Goal: Information Seeking & Learning: Learn about a topic

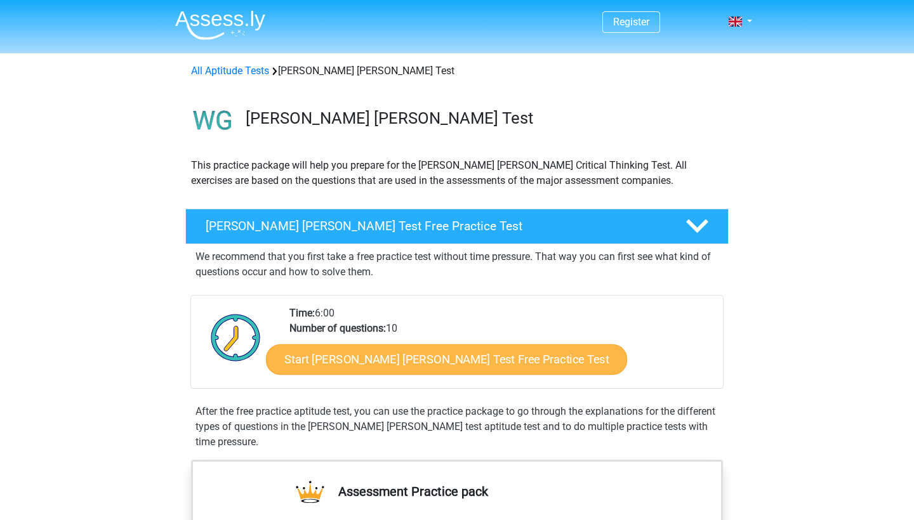
click at [385, 353] on link "Start Watson Glaser Test Free Practice Test" at bounding box center [446, 360] width 361 height 30
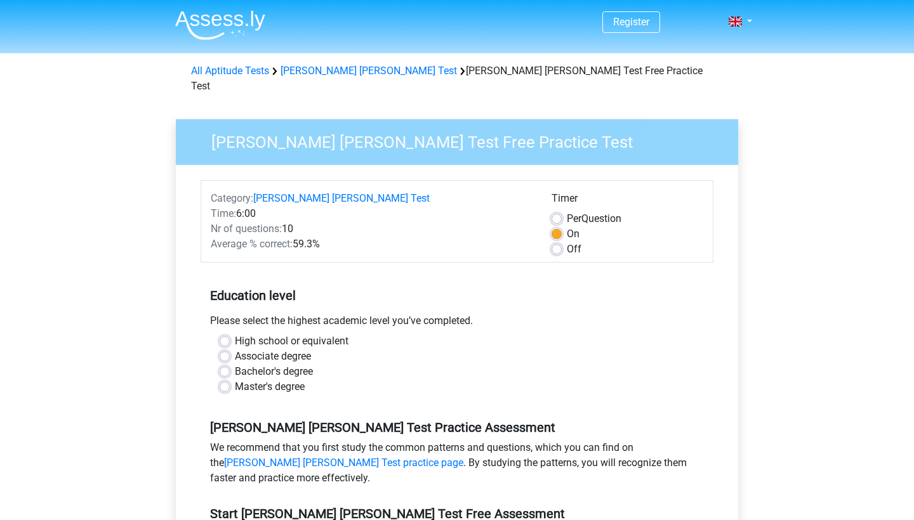
click at [312, 334] on label "High school or equivalent" at bounding box center [292, 341] width 114 height 15
click at [230, 334] on input "High school or equivalent" at bounding box center [225, 340] width 10 height 13
radio input "true"
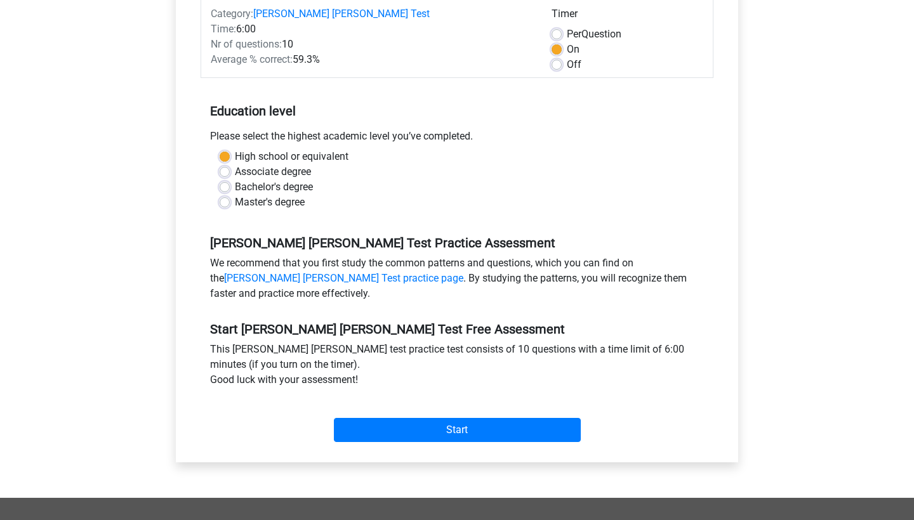
scroll to position [217, 0]
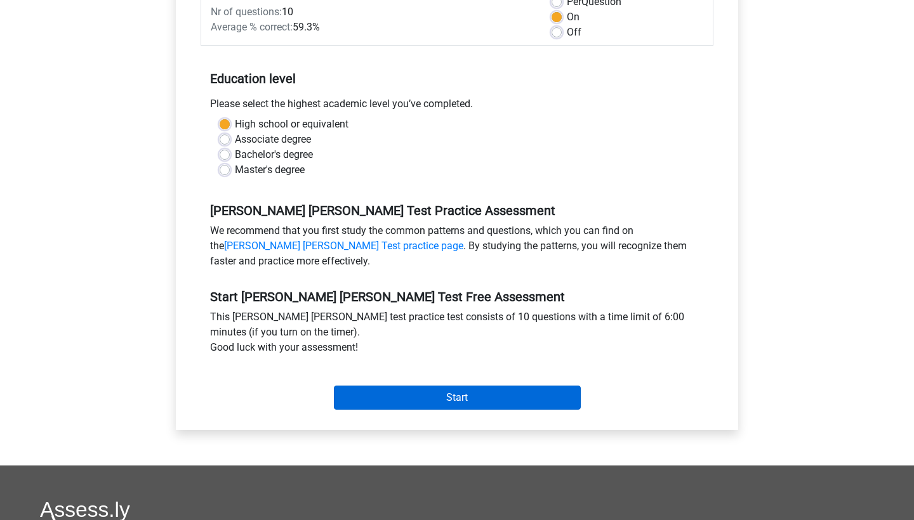
click at [362, 386] on input "Start" at bounding box center [457, 398] width 247 height 24
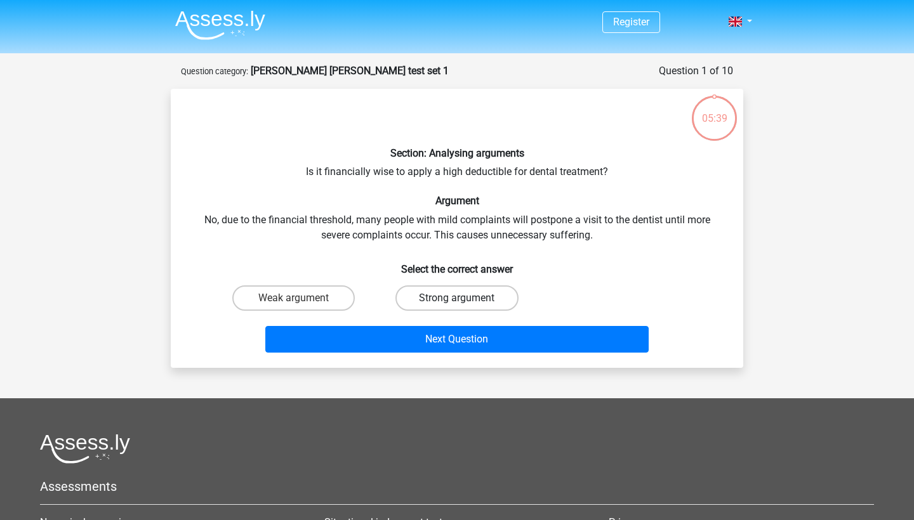
click at [433, 295] on label "Strong argument" at bounding box center [456, 298] width 122 height 25
click at [457, 298] on input "Strong argument" at bounding box center [461, 302] width 8 height 8
radio input "true"
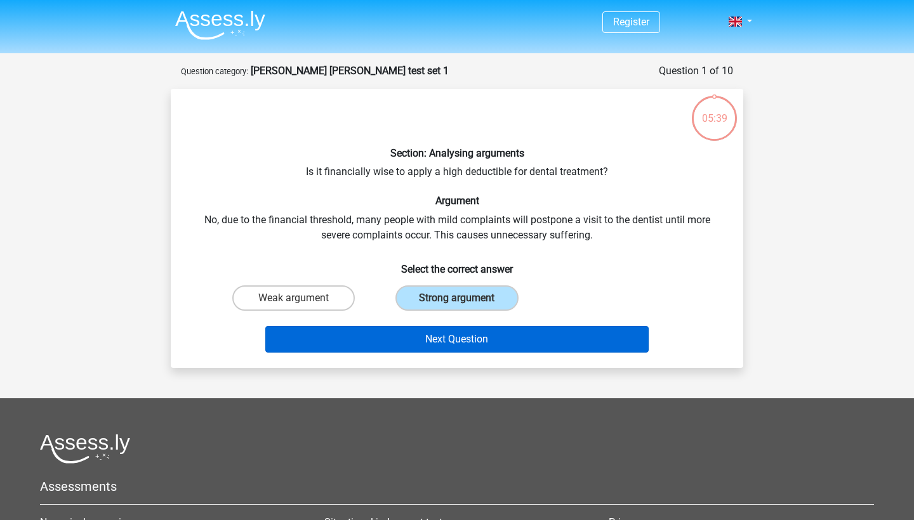
click at [430, 337] on button "Next Question" at bounding box center [457, 339] width 384 height 27
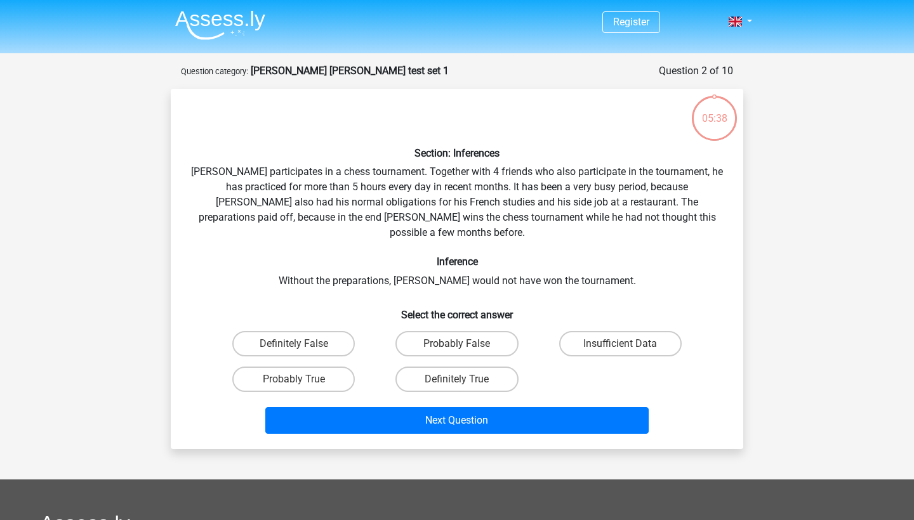
scroll to position [63, 0]
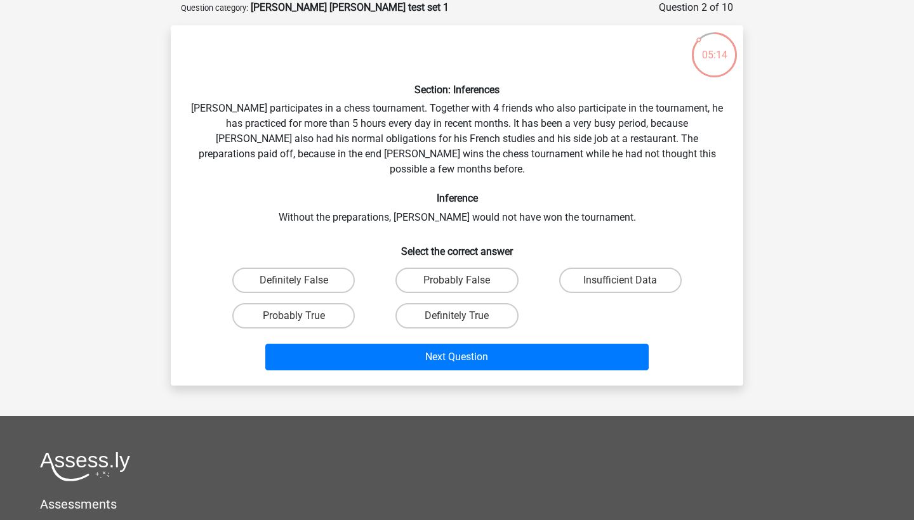
click at [334, 298] on div "Probably True" at bounding box center [293, 316] width 163 height 36
click at [334, 303] on label "Probably True" at bounding box center [293, 315] width 122 height 25
click at [302, 316] on input "Probably True" at bounding box center [298, 320] width 8 height 8
radio input "true"
click at [609, 268] on label "Insufficient Data" at bounding box center [620, 280] width 122 height 25
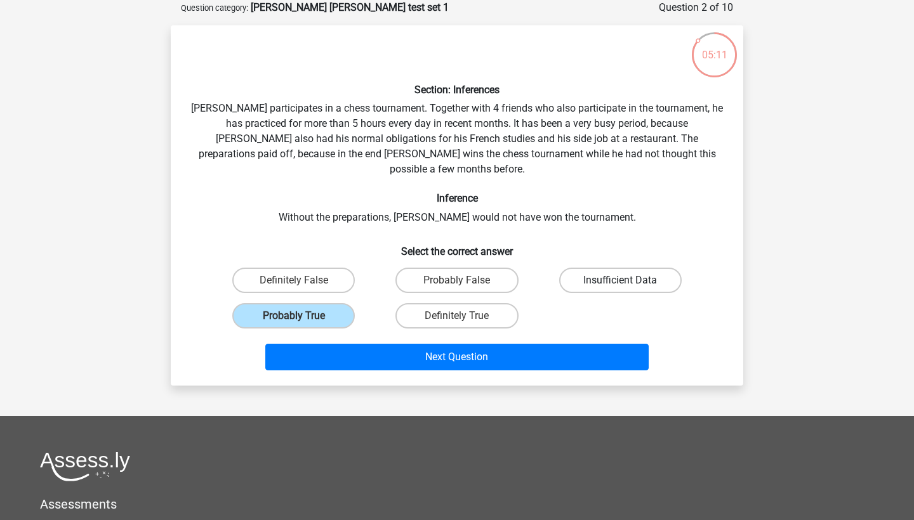
click at [620, 280] on input "Insufficient Data" at bounding box center [624, 284] width 8 height 8
radio input "true"
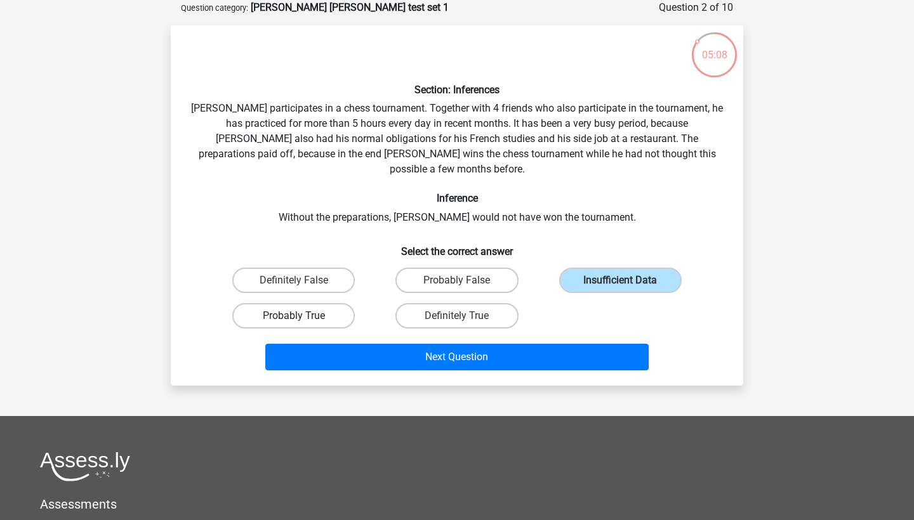
click at [317, 306] on label "Probably True" at bounding box center [293, 315] width 122 height 25
click at [302, 316] on input "Probably True" at bounding box center [298, 320] width 8 height 8
radio input "true"
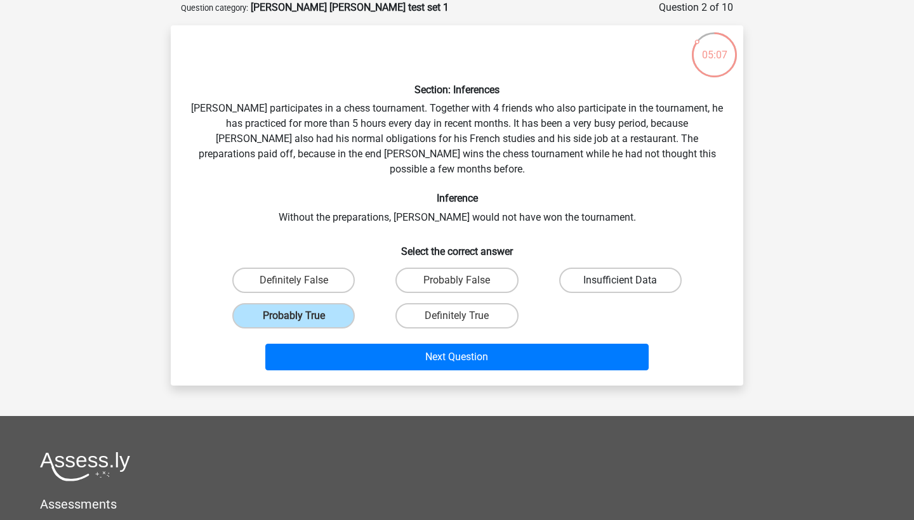
click at [653, 268] on label "Insufficient Data" at bounding box center [620, 280] width 122 height 25
click at [628, 280] on input "Insufficient Data" at bounding box center [624, 284] width 8 height 8
radio input "true"
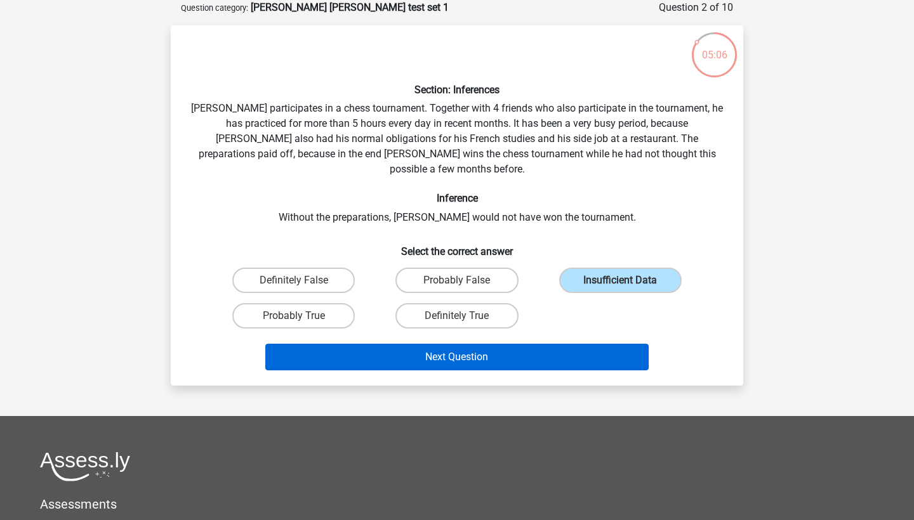
click at [567, 350] on button "Next Question" at bounding box center [457, 357] width 384 height 27
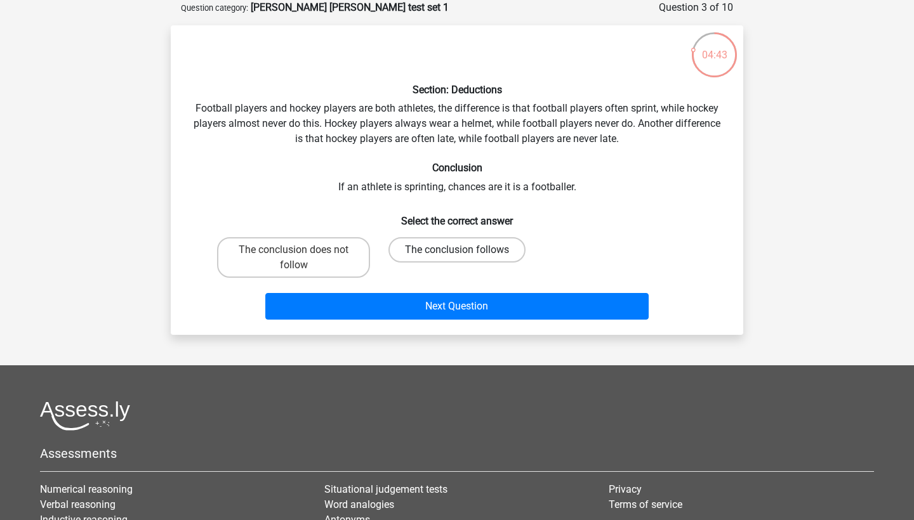
click at [412, 253] on label "The conclusion follows" at bounding box center [456, 249] width 137 height 25
click at [457, 253] on input "The conclusion follows" at bounding box center [461, 254] width 8 height 8
radio input "true"
click at [411, 291] on div "Next Question" at bounding box center [457, 304] width 532 height 42
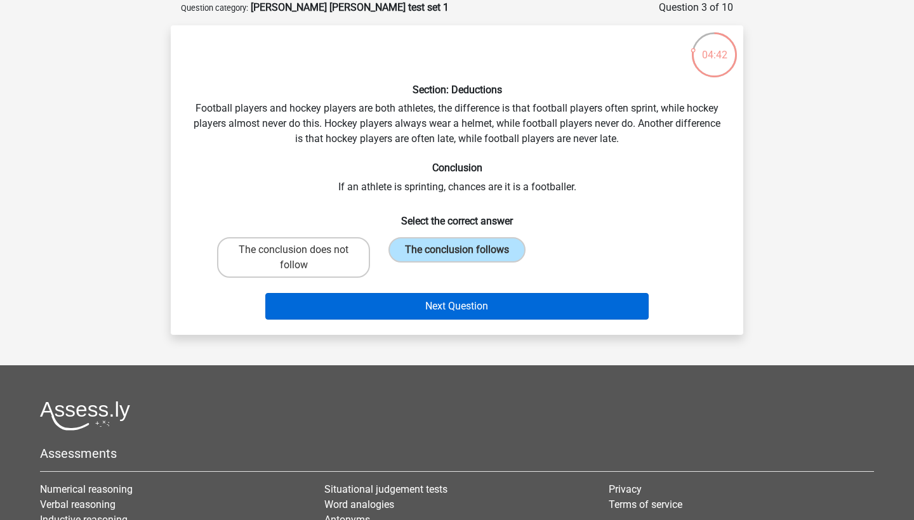
click at [405, 308] on button "Next Question" at bounding box center [457, 306] width 384 height 27
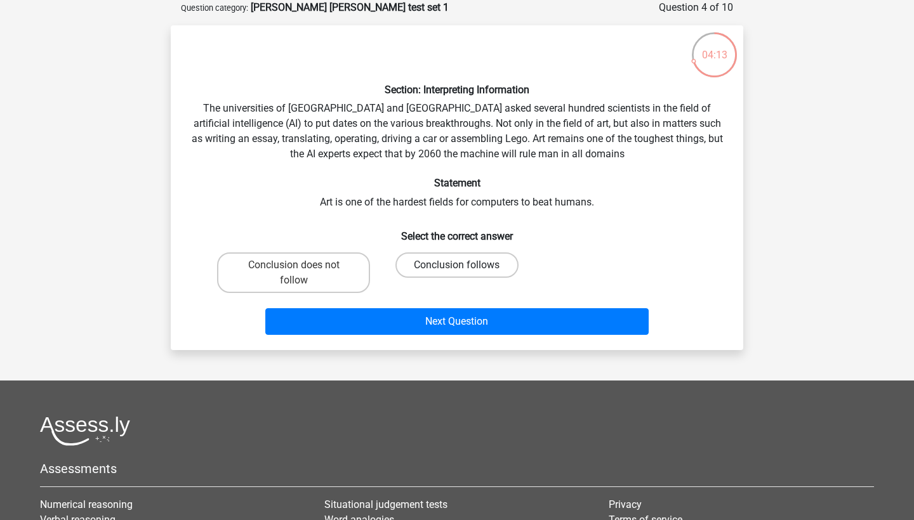
click at [438, 268] on label "Conclusion follows" at bounding box center [456, 265] width 122 height 25
click at [457, 268] on input "Conclusion follows" at bounding box center [461, 269] width 8 height 8
radio input "true"
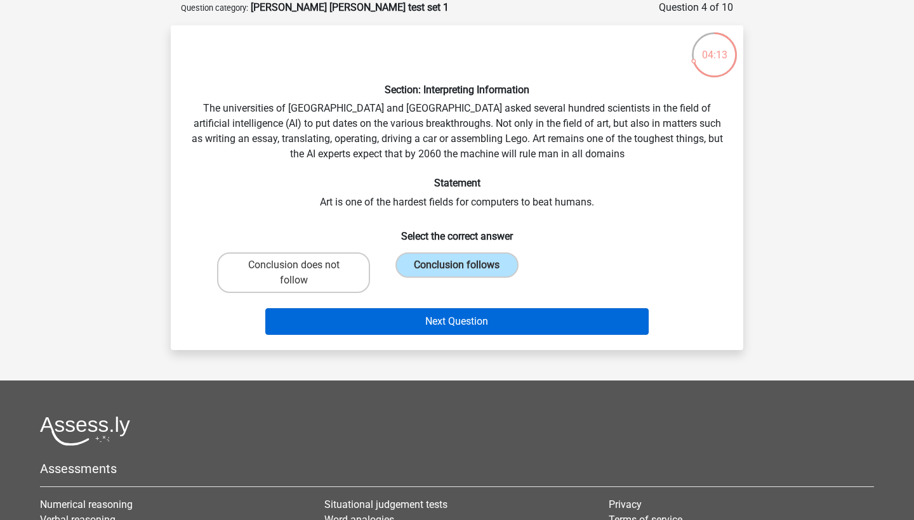
click at [439, 313] on button "Next Question" at bounding box center [457, 321] width 384 height 27
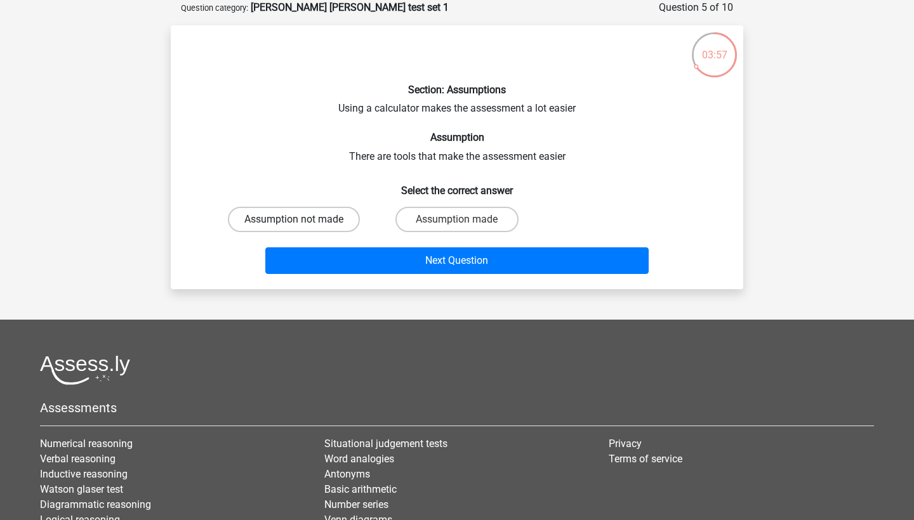
click at [350, 225] on label "Assumption not made" at bounding box center [294, 219] width 132 height 25
click at [302, 225] on input "Assumption not made" at bounding box center [298, 224] width 8 height 8
radio input "true"
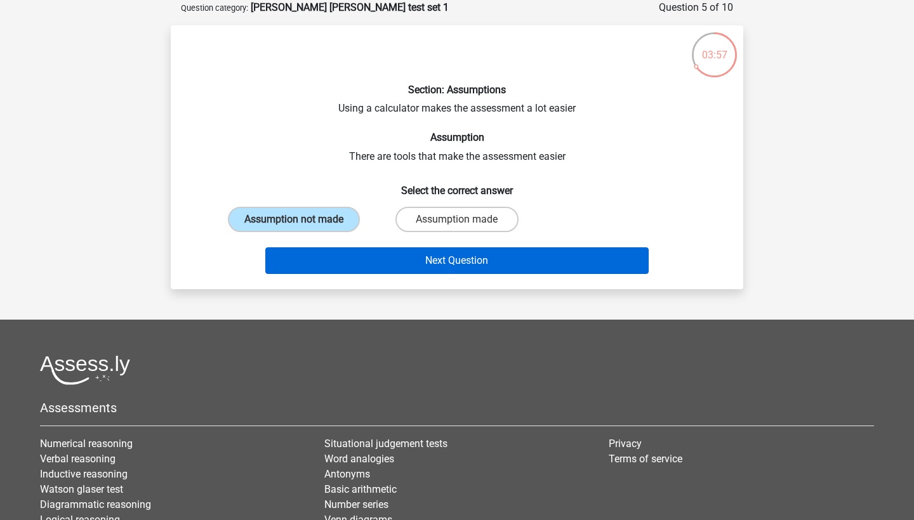
click at [364, 250] on button "Next Question" at bounding box center [457, 260] width 384 height 27
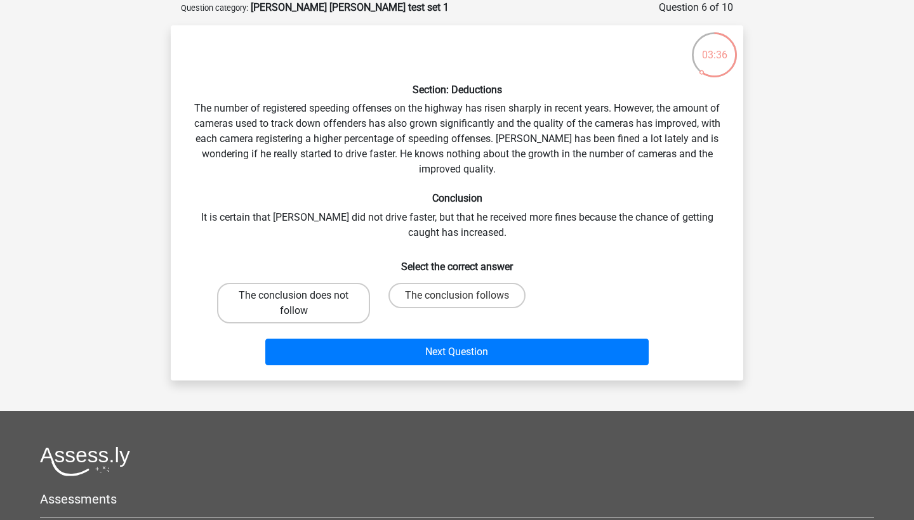
click at [345, 306] on label "The conclusion does not follow" at bounding box center [293, 303] width 153 height 41
click at [302, 304] on input "The conclusion does not follow" at bounding box center [298, 300] width 8 height 8
radio input "true"
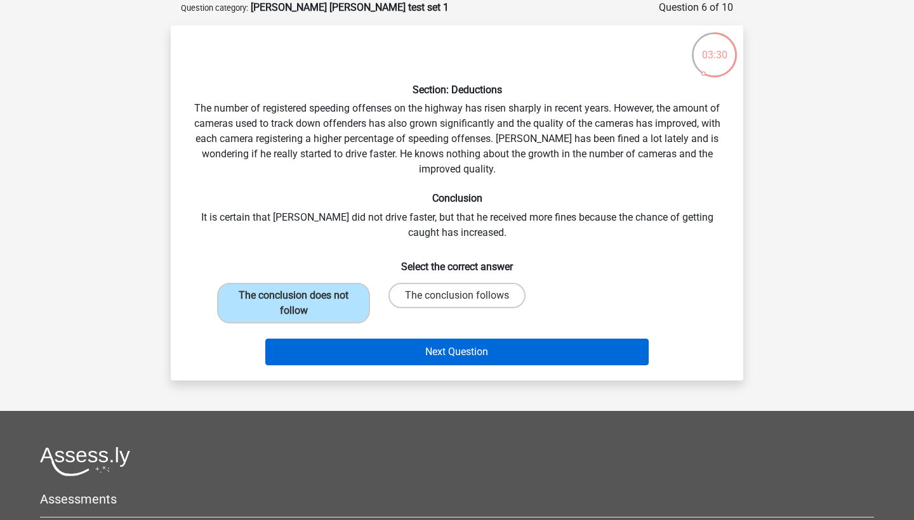
click at [378, 359] on button "Next Question" at bounding box center [457, 352] width 384 height 27
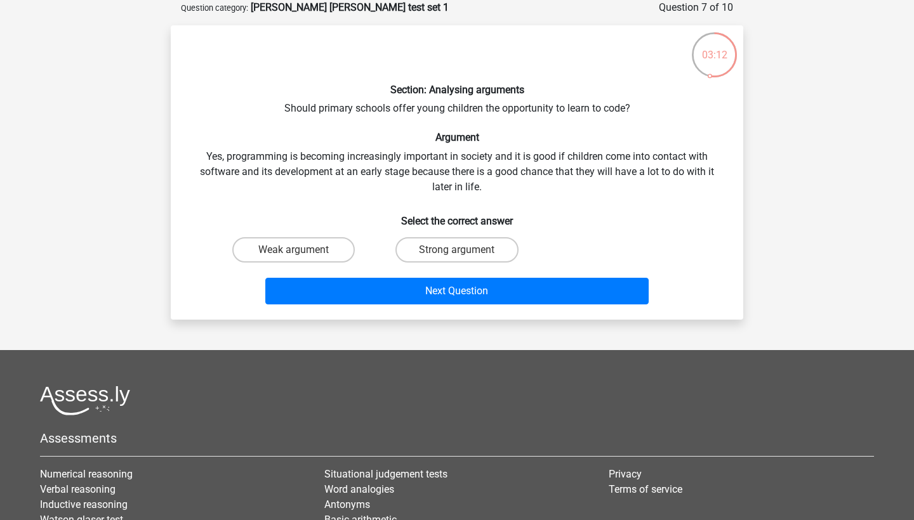
click at [457, 251] on input "Strong argument" at bounding box center [461, 254] width 8 height 8
radio input "true"
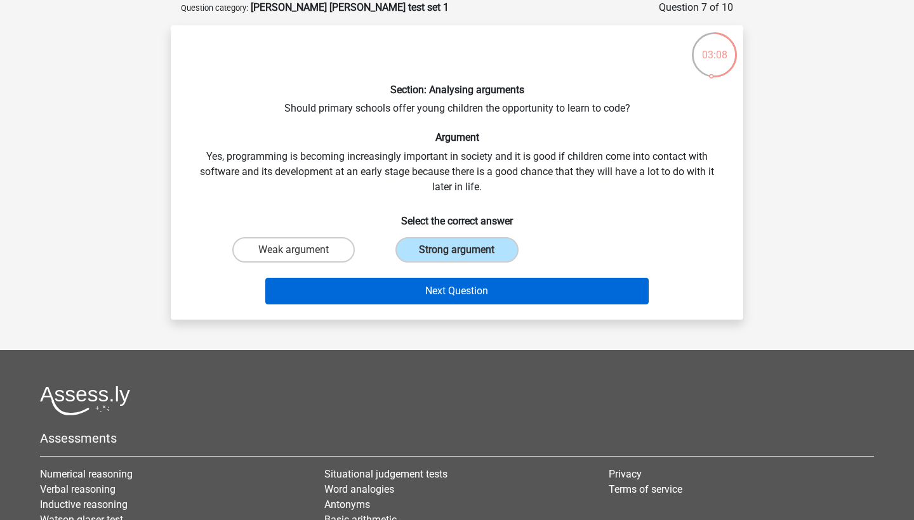
click at [462, 300] on button "Next Question" at bounding box center [457, 291] width 384 height 27
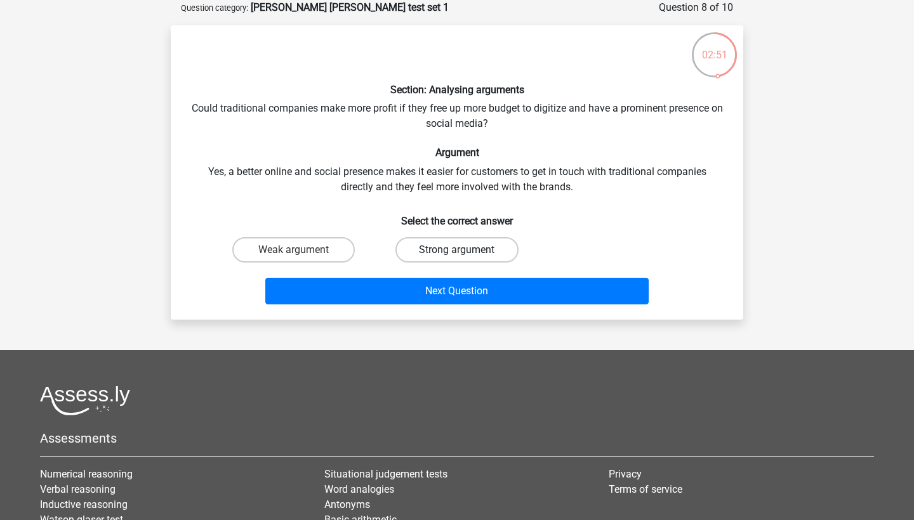
click at [443, 251] on label "Strong argument" at bounding box center [456, 249] width 122 height 25
click at [457, 251] on input "Strong argument" at bounding box center [461, 254] width 8 height 8
radio input "true"
click at [311, 256] on label "Weak argument" at bounding box center [293, 249] width 122 height 25
click at [302, 256] on input "Weak argument" at bounding box center [298, 254] width 8 height 8
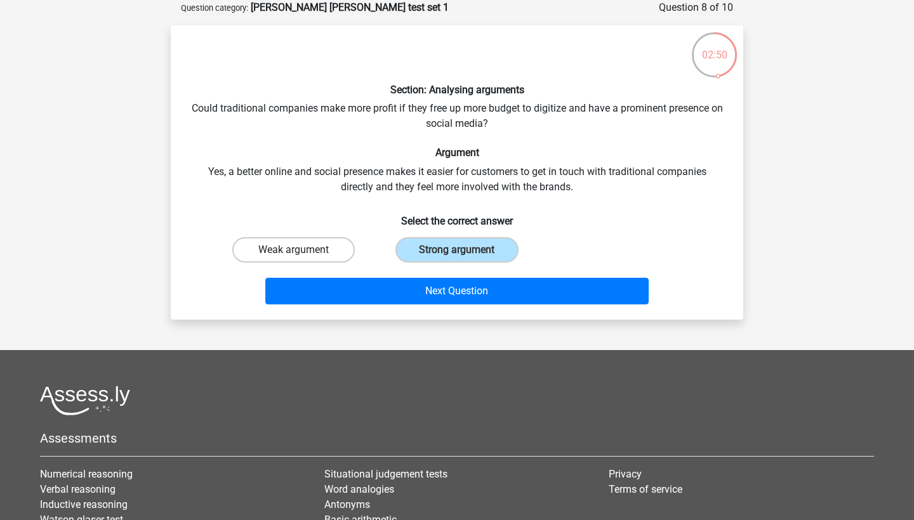
radio input "true"
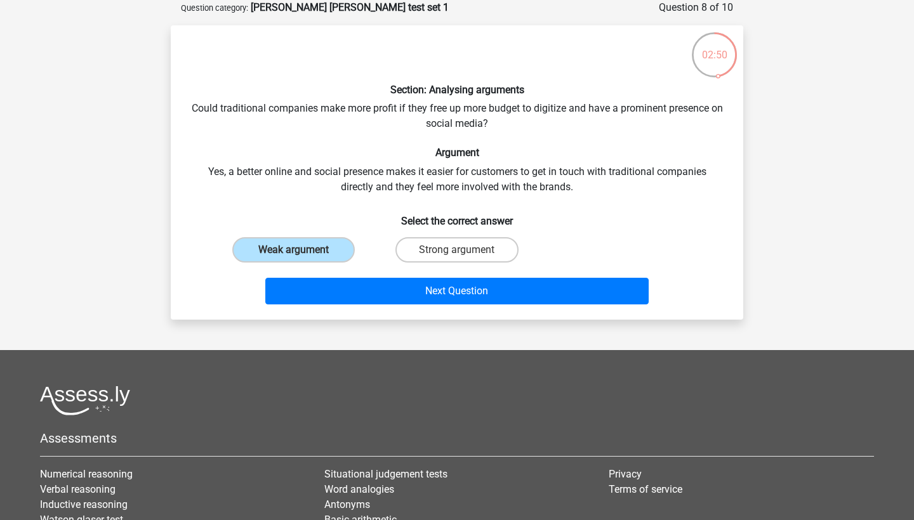
click at [326, 270] on div "Next Question" at bounding box center [457, 289] width 532 height 42
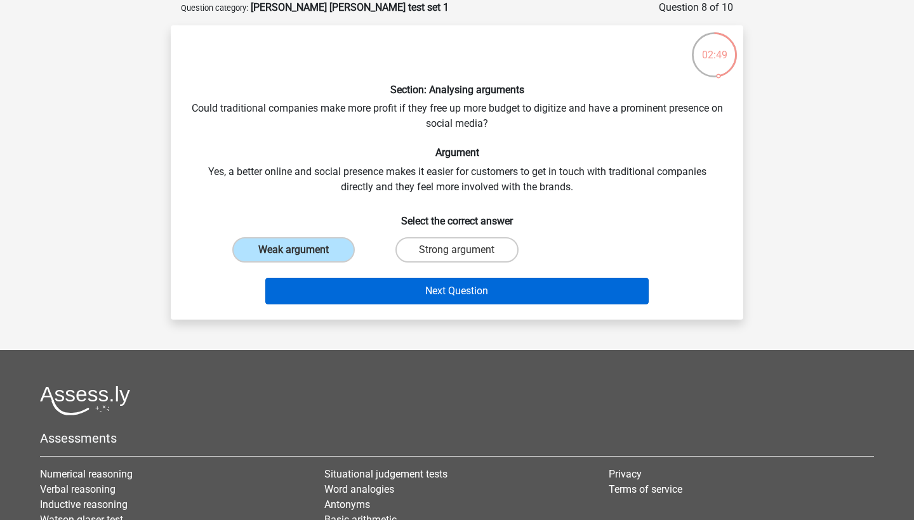
click at [334, 279] on button "Next Question" at bounding box center [457, 291] width 384 height 27
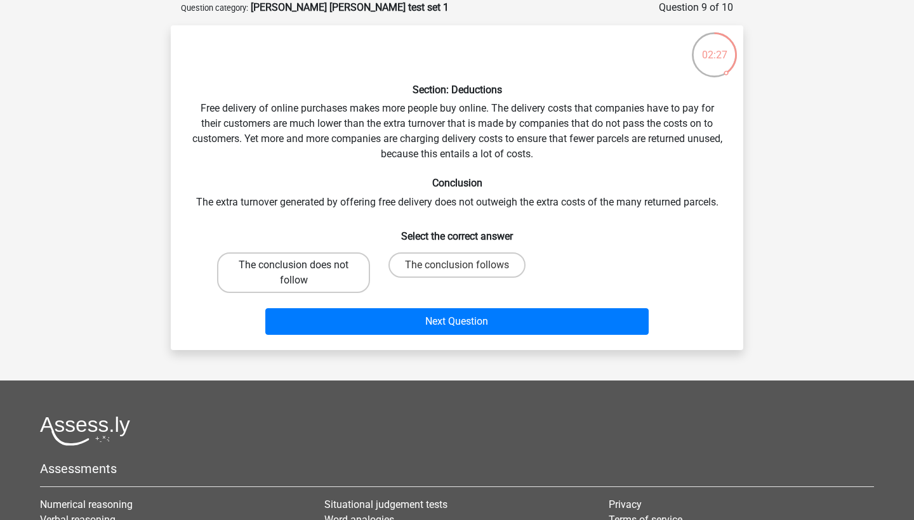
click at [329, 279] on label "The conclusion does not follow" at bounding box center [293, 273] width 153 height 41
click at [302, 273] on input "The conclusion does not follow" at bounding box center [298, 269] width 8 height 8
radio input "true"
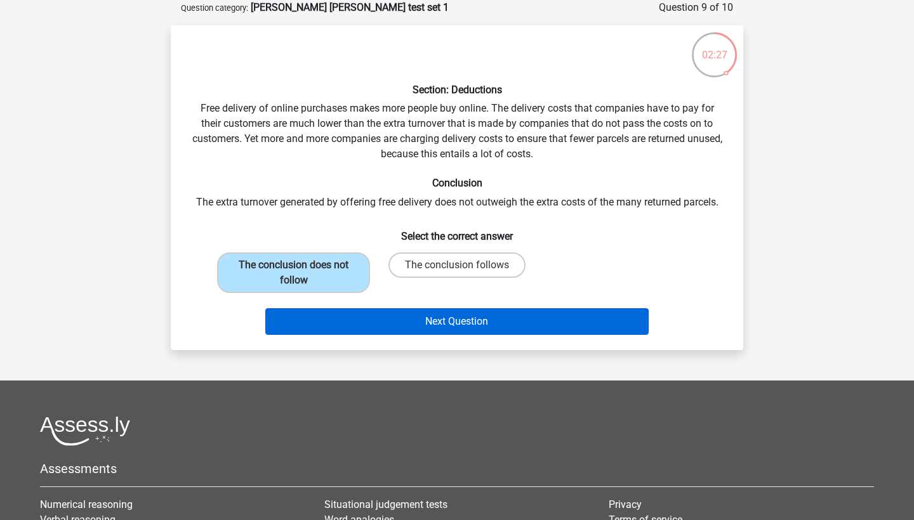
click at [353, 317] on button "Next Question" at bounding box center [457, 321] width 384 height 27
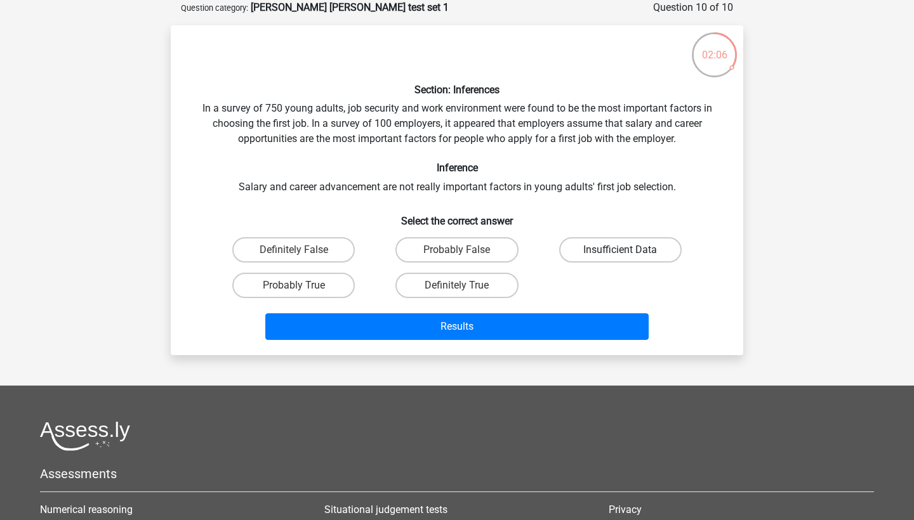
click at [582, 238] on label "Insufficient Data" at bounding box center [620, 249] width 122 height 25
click at [620, 250] on input "Insufficient Data" at bounding box center [624, 254] width 8 height 8
radio input "true"
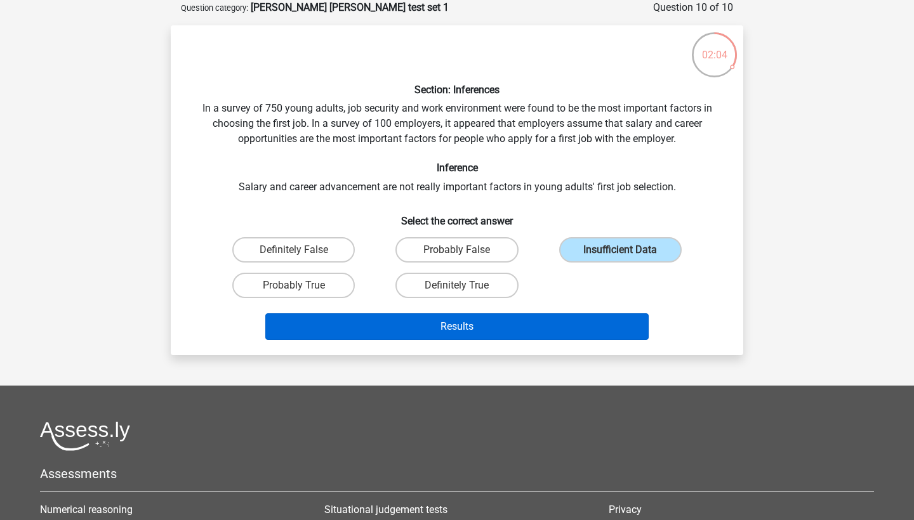
click at [567, 317] on button "Results" at bounding box center [457, 326] width 384 height 27
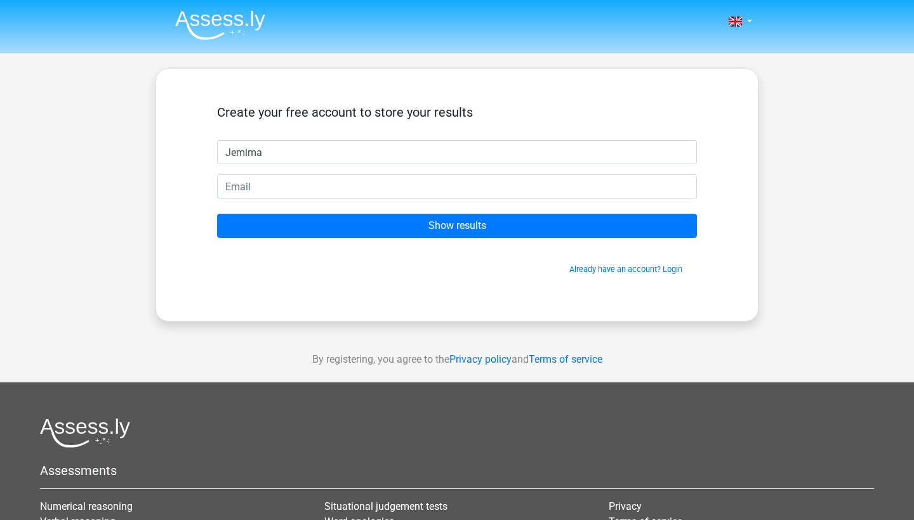
type input "Jemima"
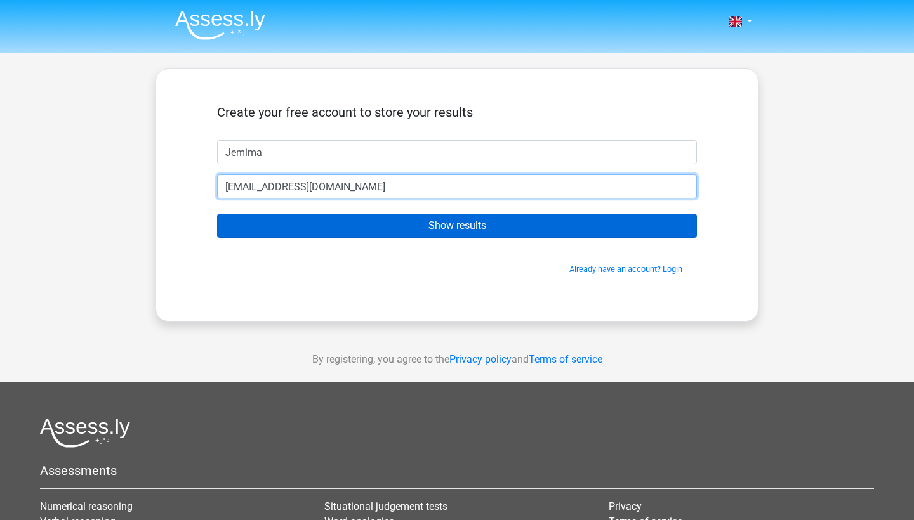
type input "[EMAIL_ADDRESS][DOMAIN_NAME]"
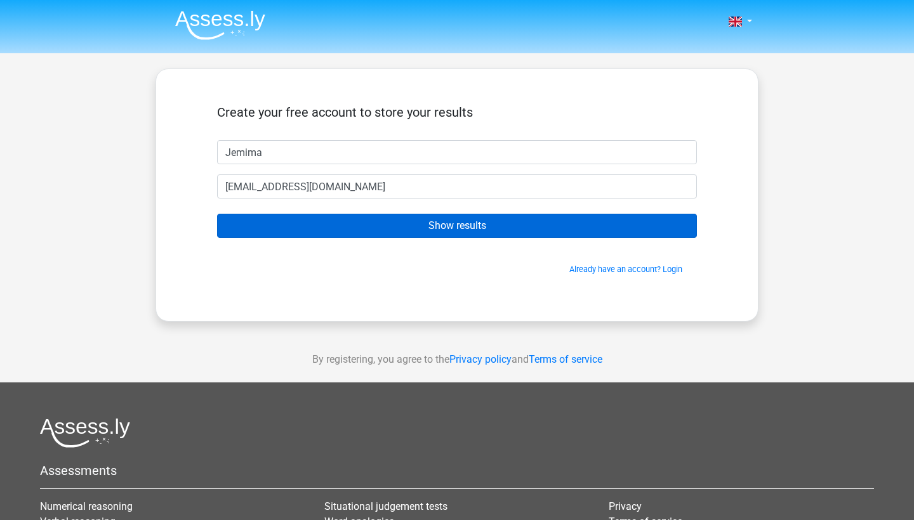
click at [576, 222] on input "Show results" at bounding box center [457, 226] width 480 height 24
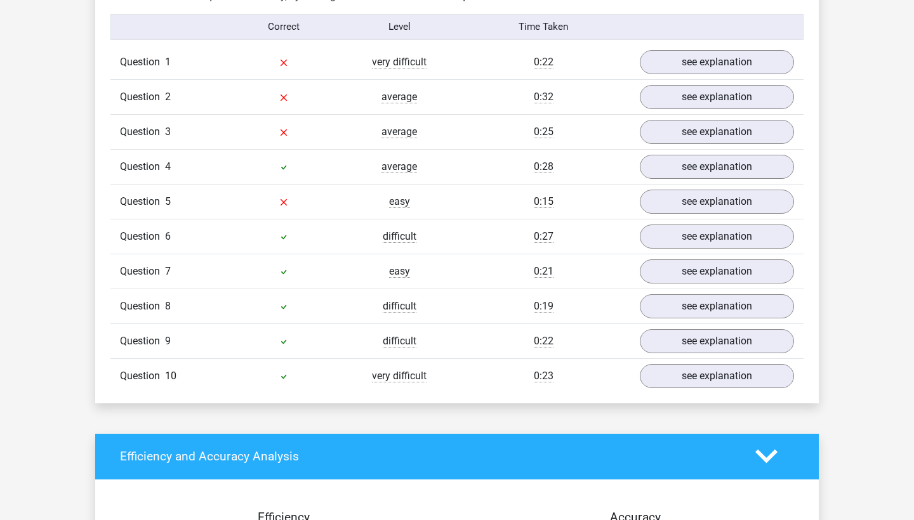
scroll to position [939, 0]
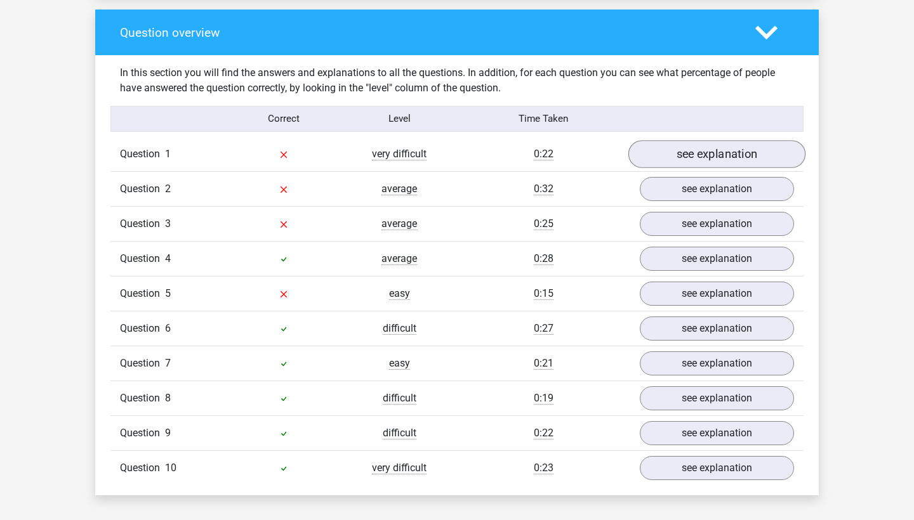
click at [680, 148] on link "see explanation" at bounding box center [716, 154] width 177 height 28
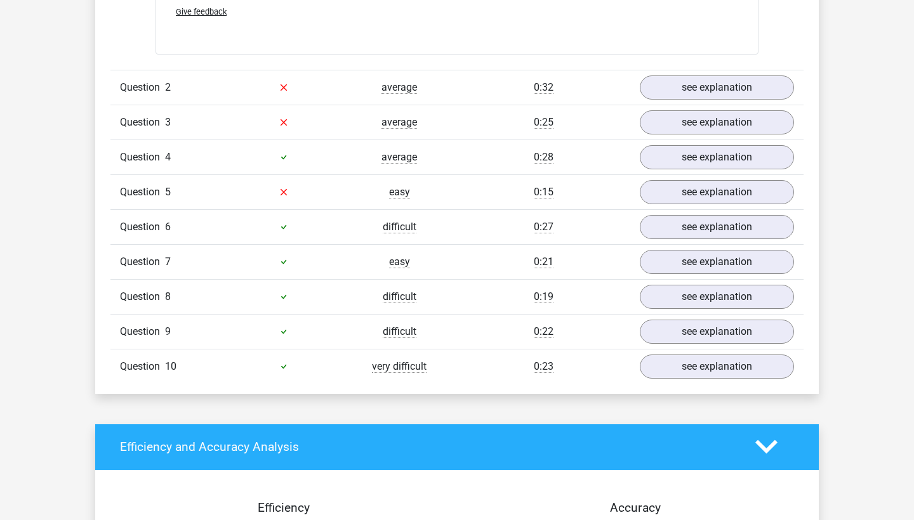
scroll to position [1383, 0]
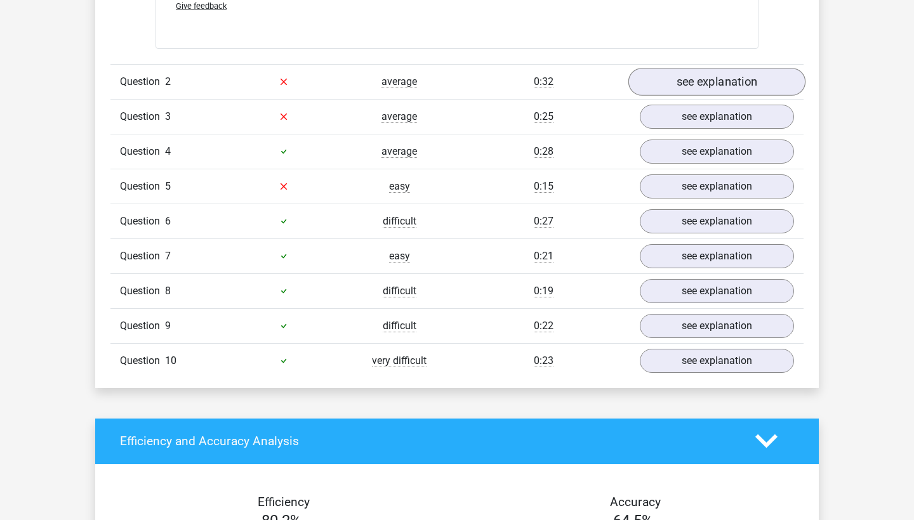
click at [713, 79] on link "see explanation" at bounding box center [716, 82] width 177 height 28
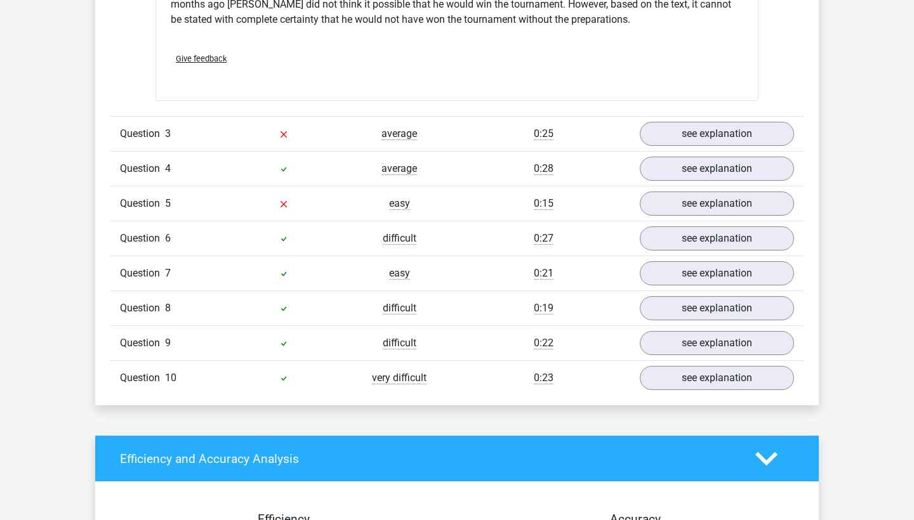
scroll to position [1780, 0]
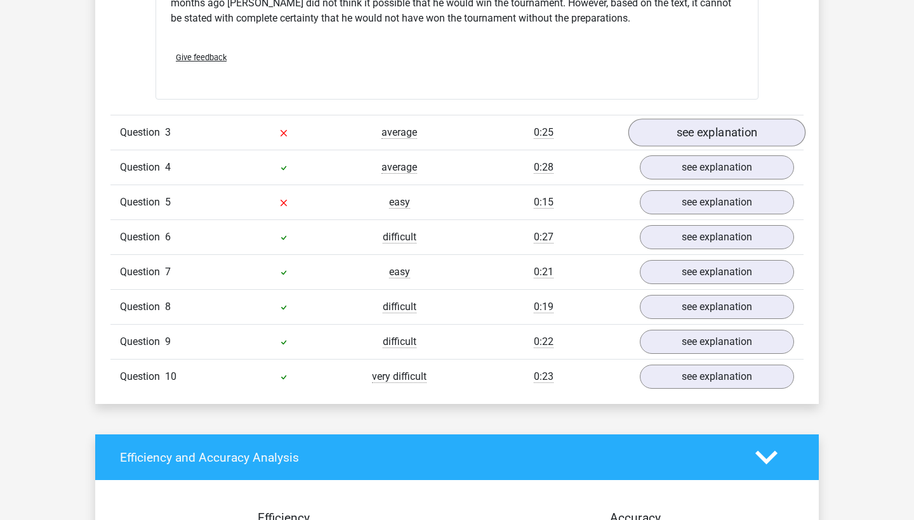
click at [723, 119] on link "see explanation" at bounding box center [716, 133] width 177 height 28
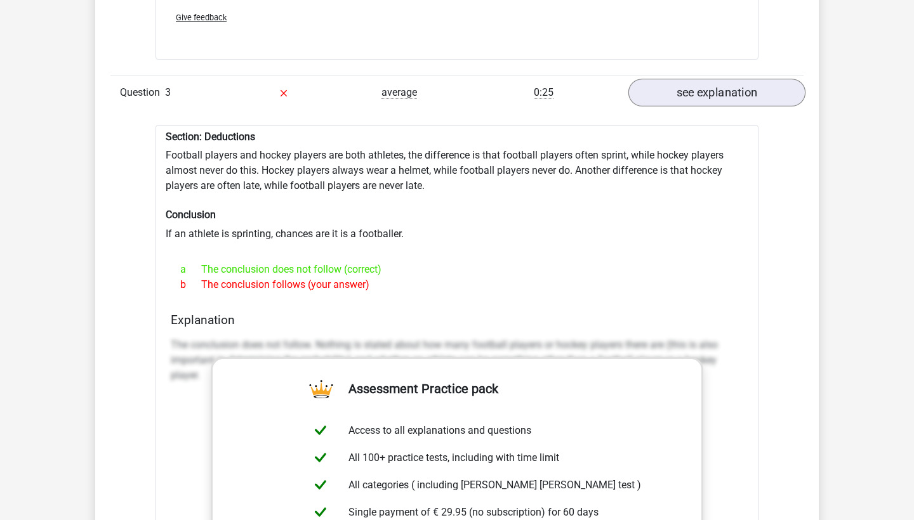
scroll to position [1846, 0]
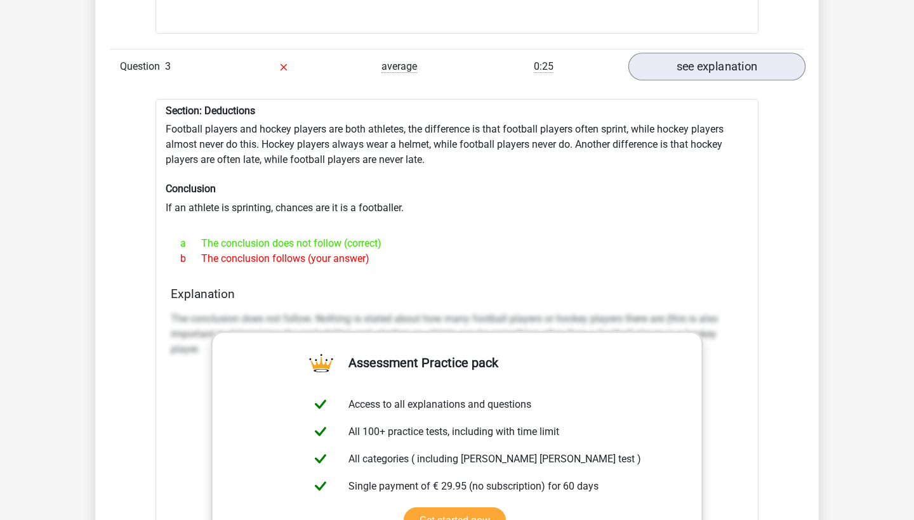
click at [748, 57] on link "see explanation" at bounding box center [716, 67] width 177 height 28
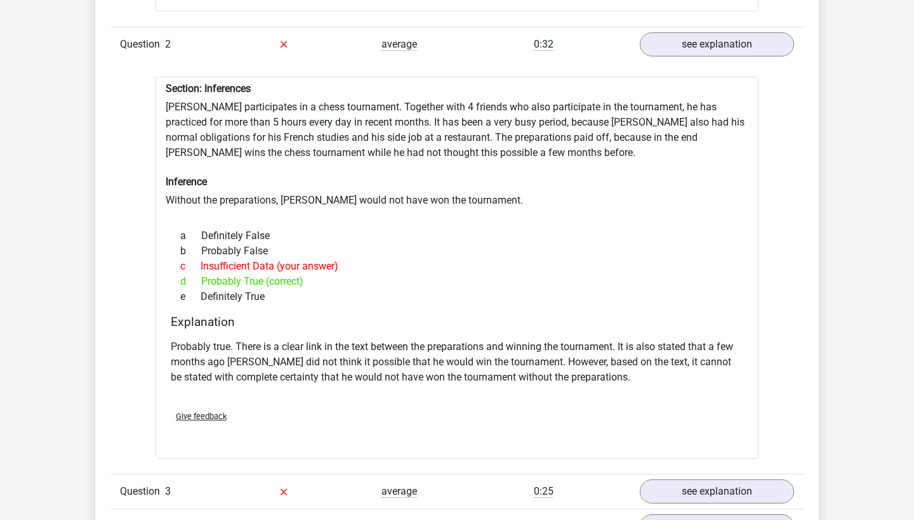
scroll to position [1310, 0]
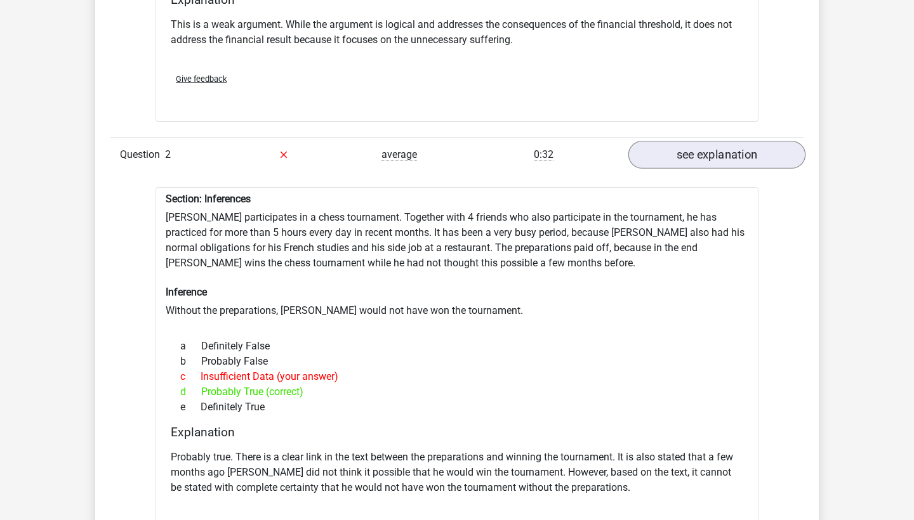
click at [727, 158] on link "see explanation" at bounding box center [716, 155] width 177 height 28
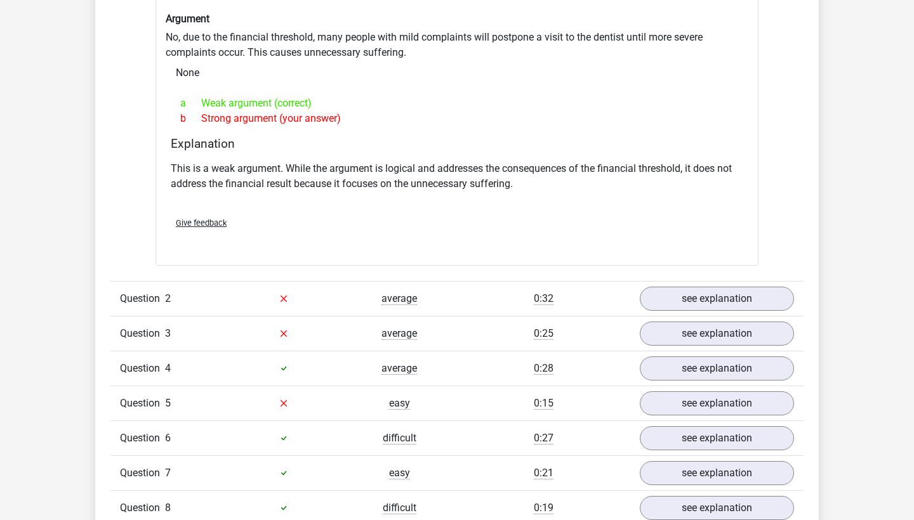
scroll to position [827, 0]
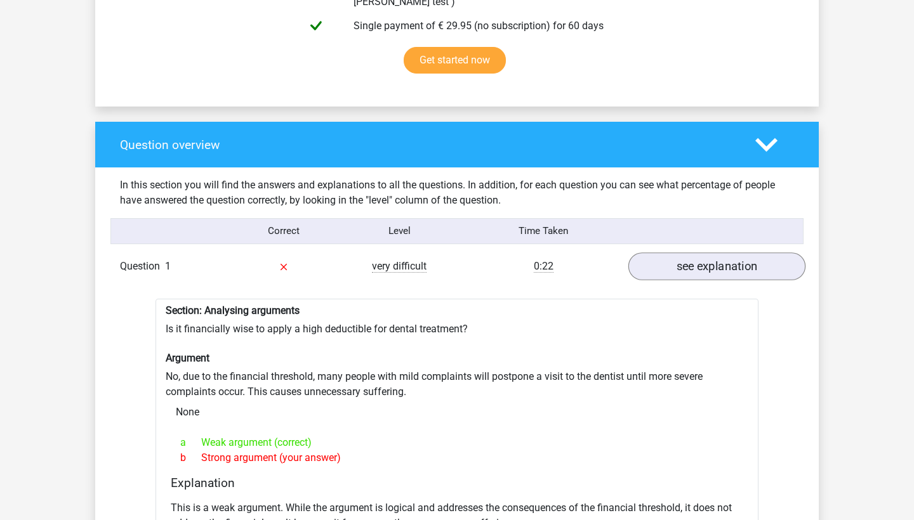
click at [718, 255] on link "see explanation" at bounding box center [716, 267] width 177 height 28
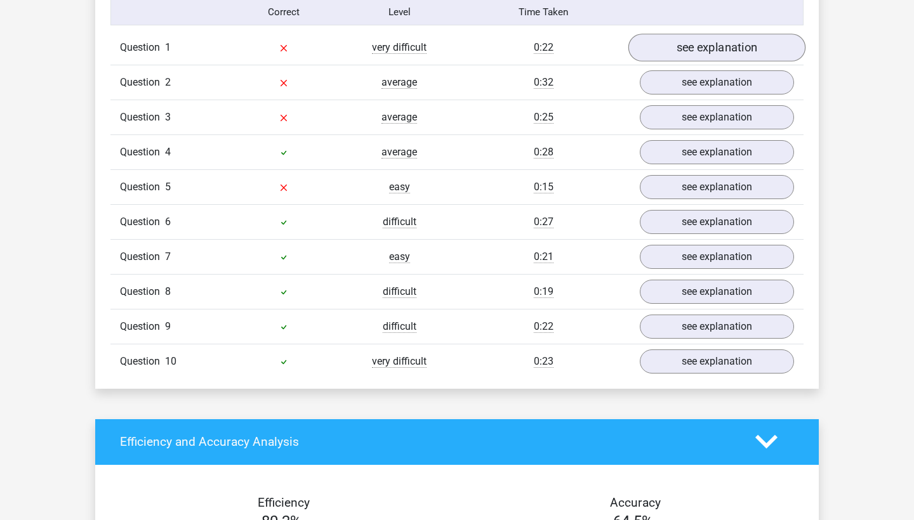
scroll to position [1047, 0]
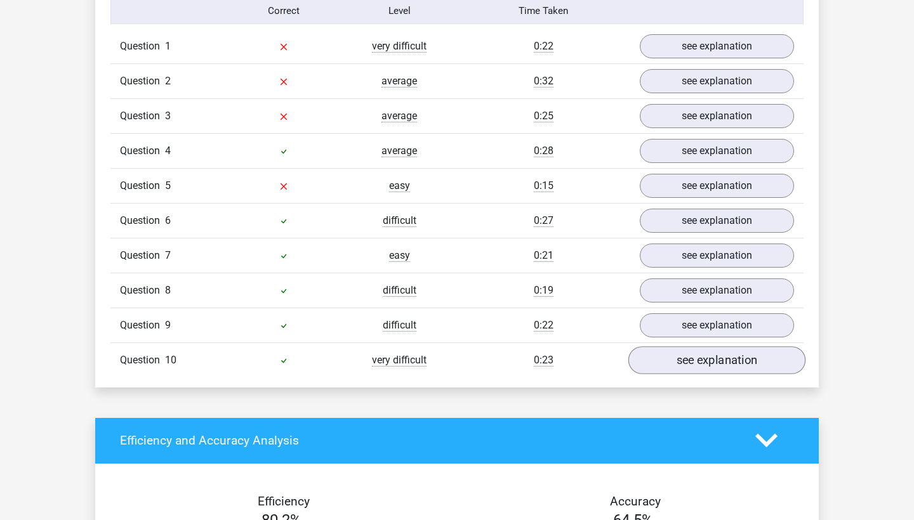
click at [693, 346] on link "see explanation" at bounding box center [716, 360] width 177 height 28
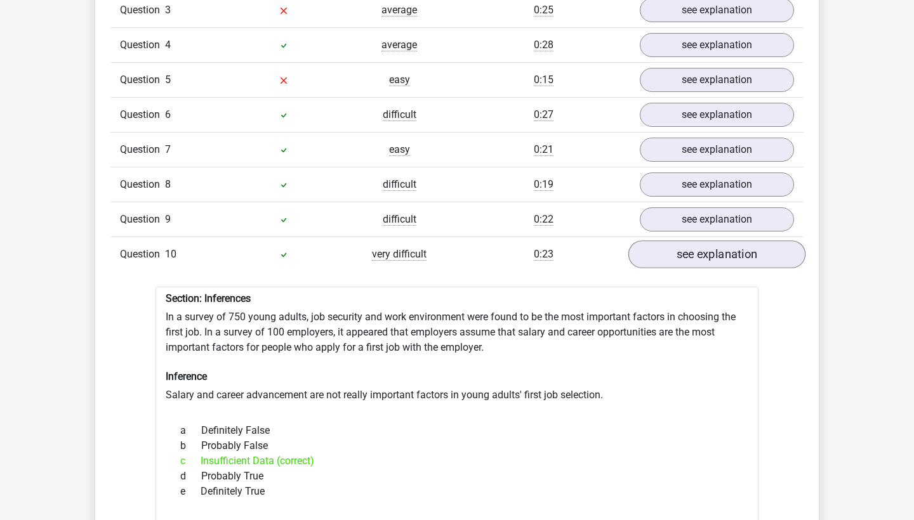
scroll to position [1182, 0]
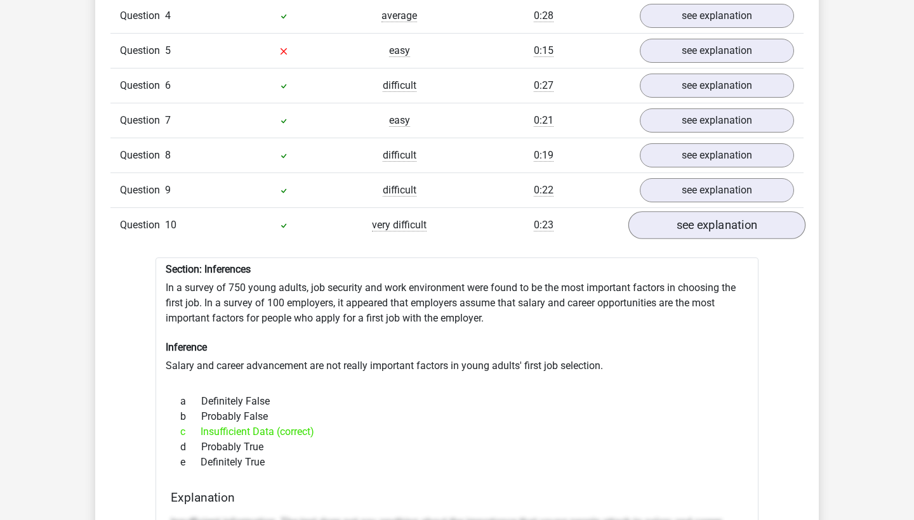
click at [731, 215] on link "see explanation" at bounding box center [716, 225] width 177 height 28
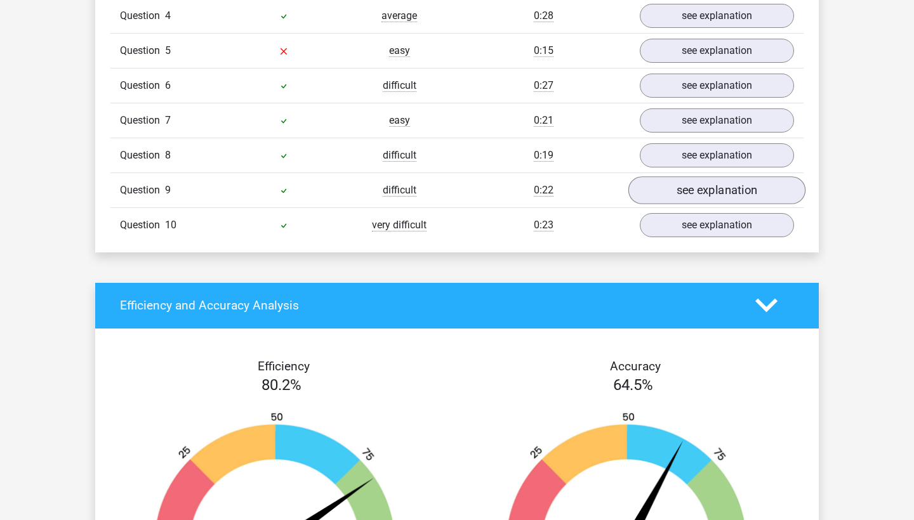
click at [735, 184] on link "see explanation" at bounding box center [716, 190] width 177 height 28
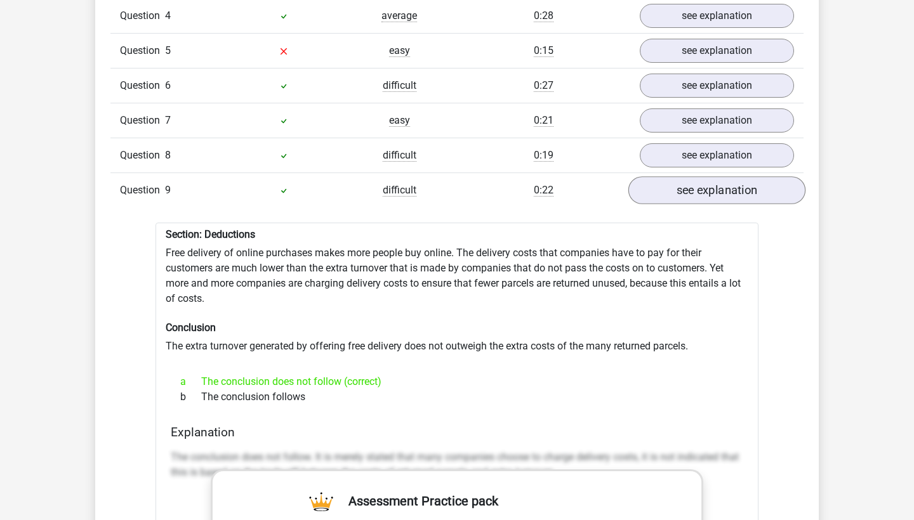
click at [735, 184] on link "see explanation" at bounding box center [716, 190] width 177 height 28
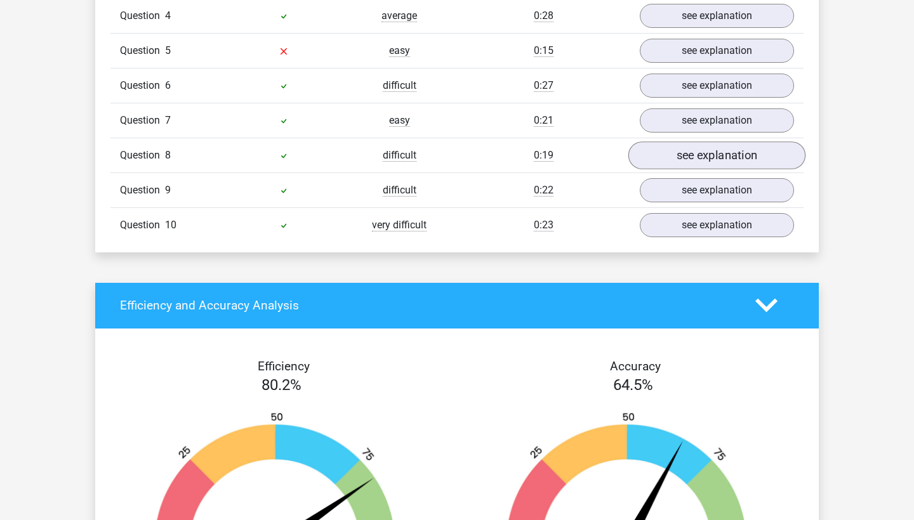
click at [738, 152] on link "see explanation" at bounding box center [716, 155] width 177 height 28
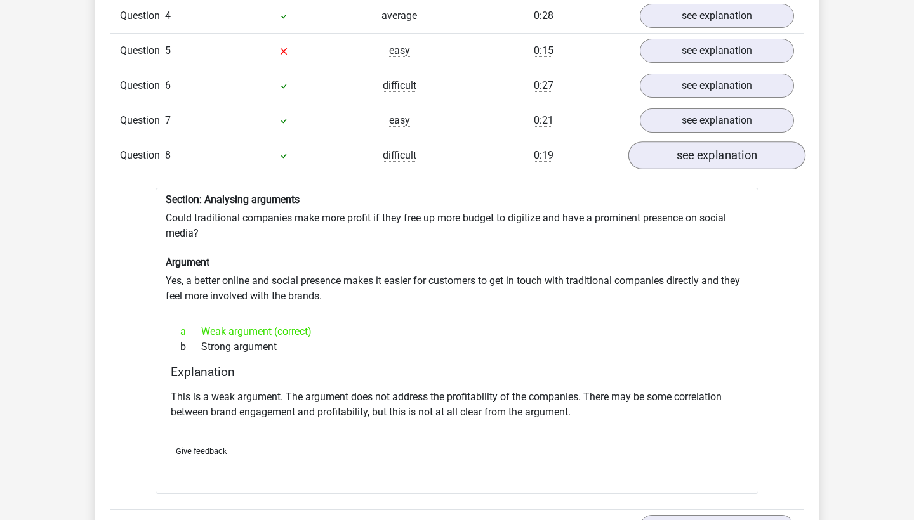
click at [738, 152] on link "see explanation" at bounding box center [716, 155] width 177 height 28
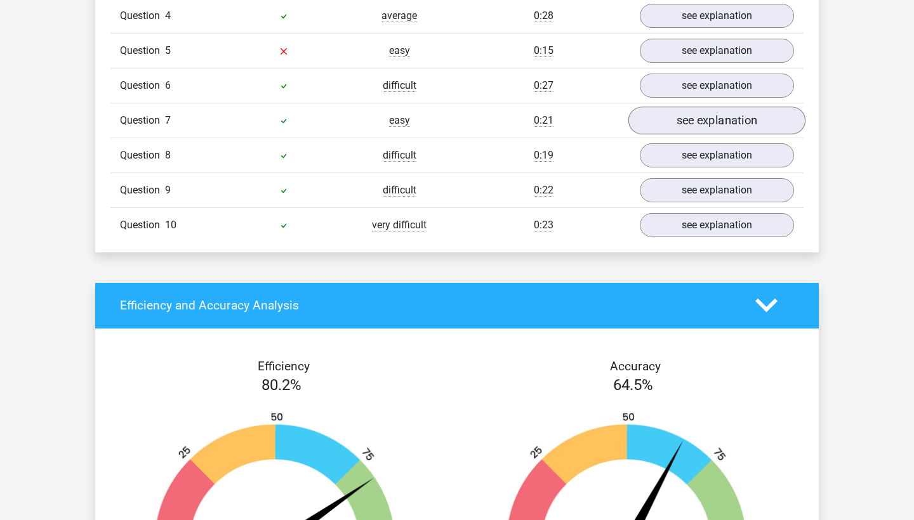
click at [736, 118] on link "see explanation" at bounding box center [716, 121] width 177 height 28
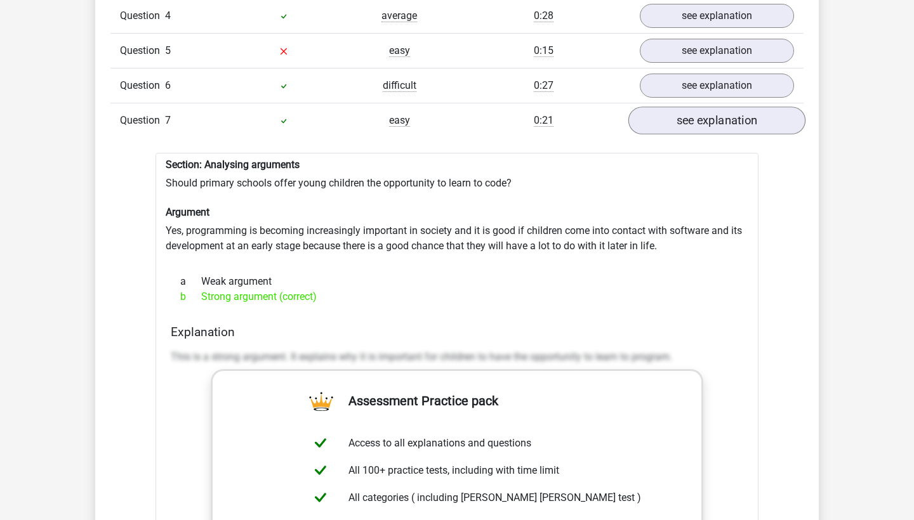
click at [736, 117] on link "see explanation" at bounding box center [716, 121] width 177 height 28
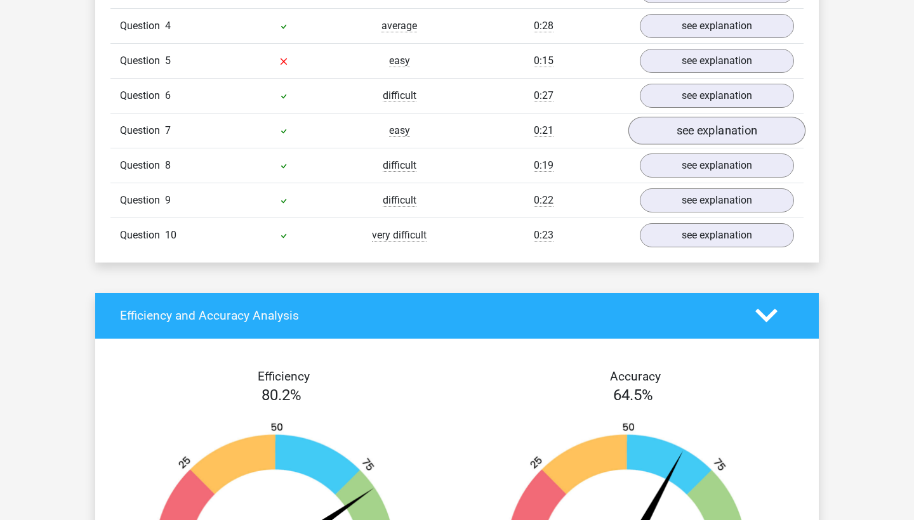
scroll to position [1154, 0]
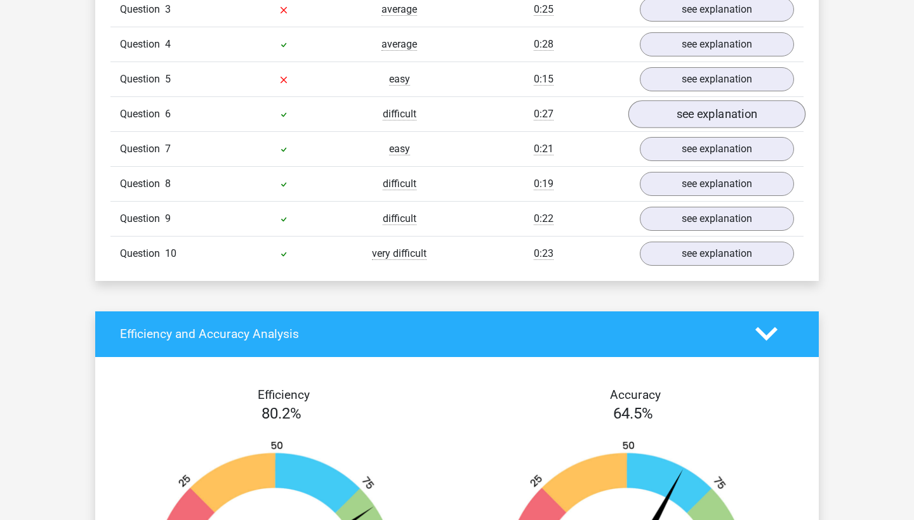
click at [737, 111] on link "see explanation" at bounding box center [716, 114] width 177 height 28
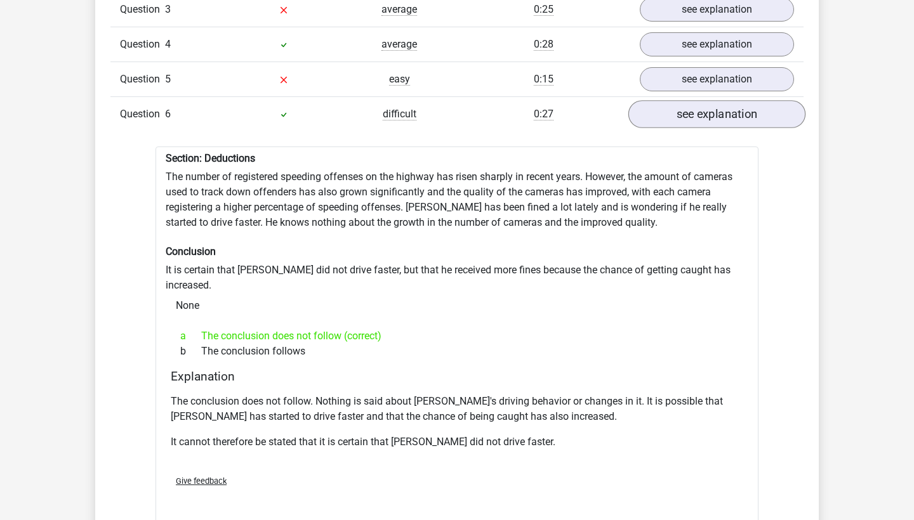
click at [737, 111] on link "see explanation" at bounding box center [716, 114] width 177 height 28
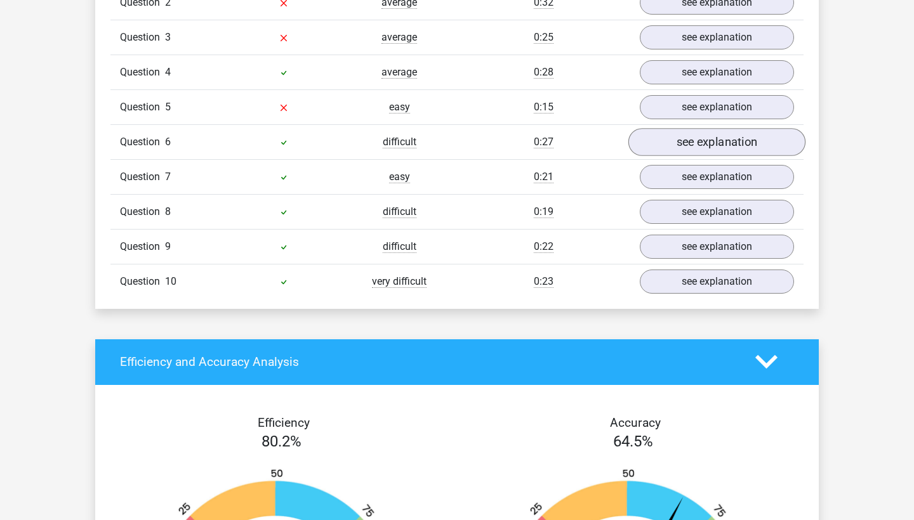
scroll to position [1124, 0]
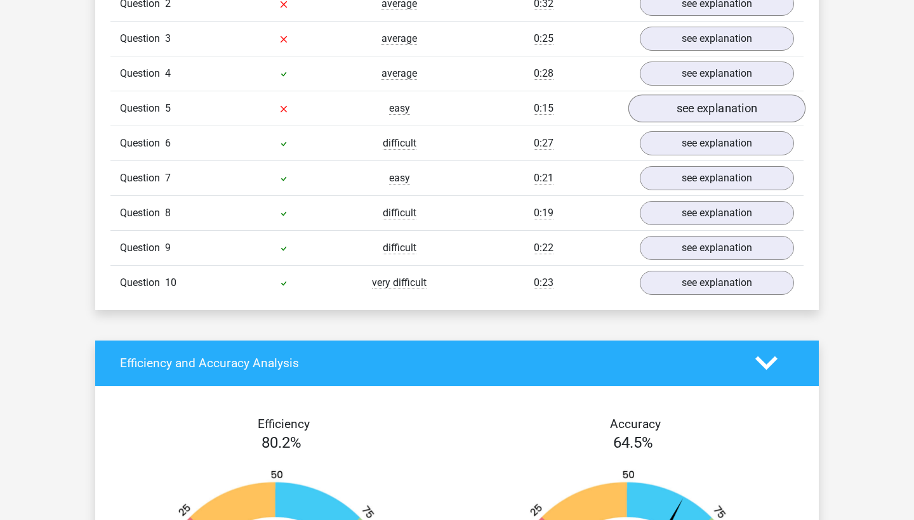
click at [738, 102] on link "see explanation" at bounding box center [716, 109] width 177 height 28
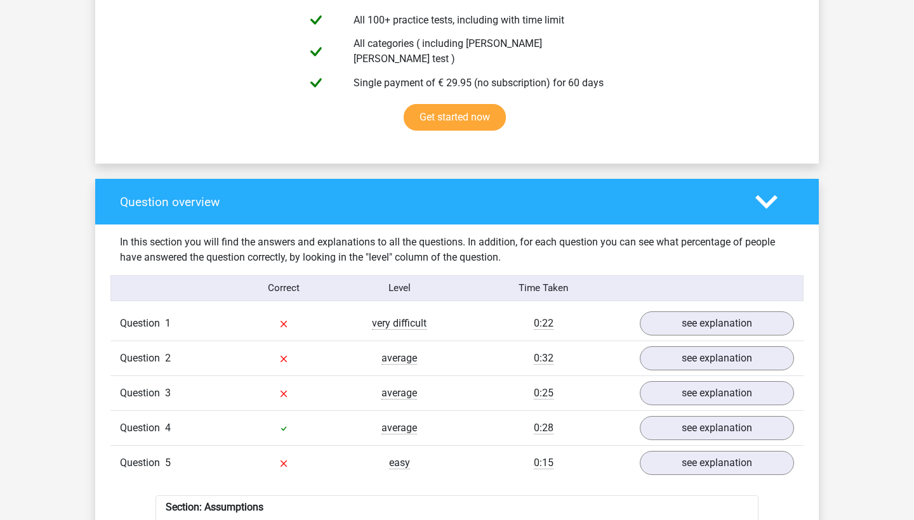
scroll to position [449, 0]
